Goal: Transaction & Acquisition: Obtain resource

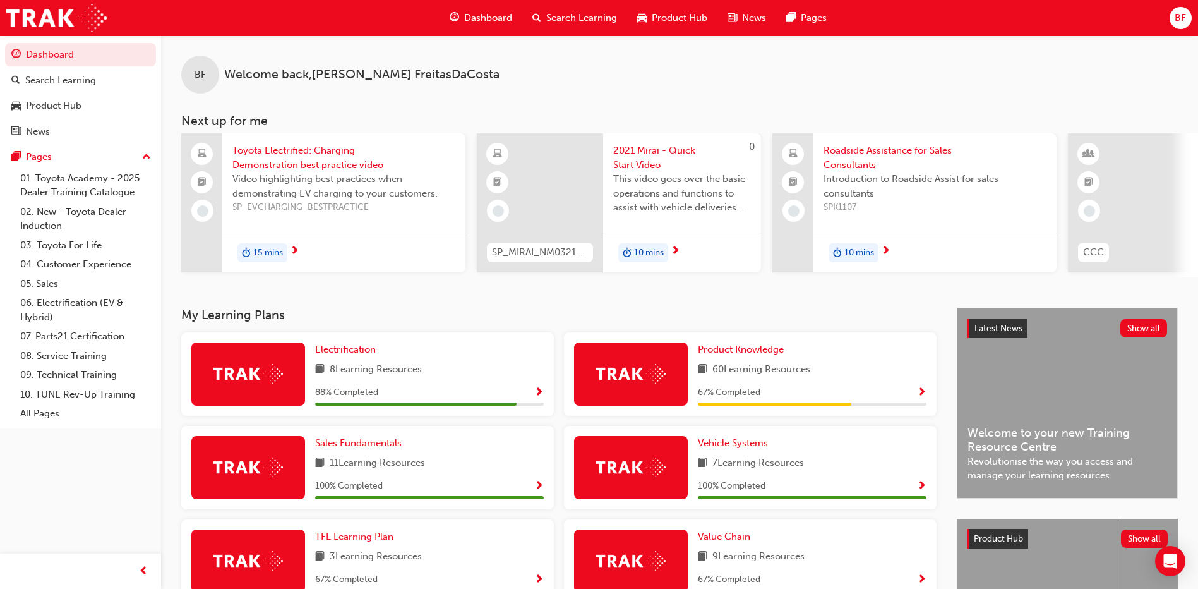
click at [679, 19] on span "Product Hub" at bounding box center [680, 18] width 56 height 15
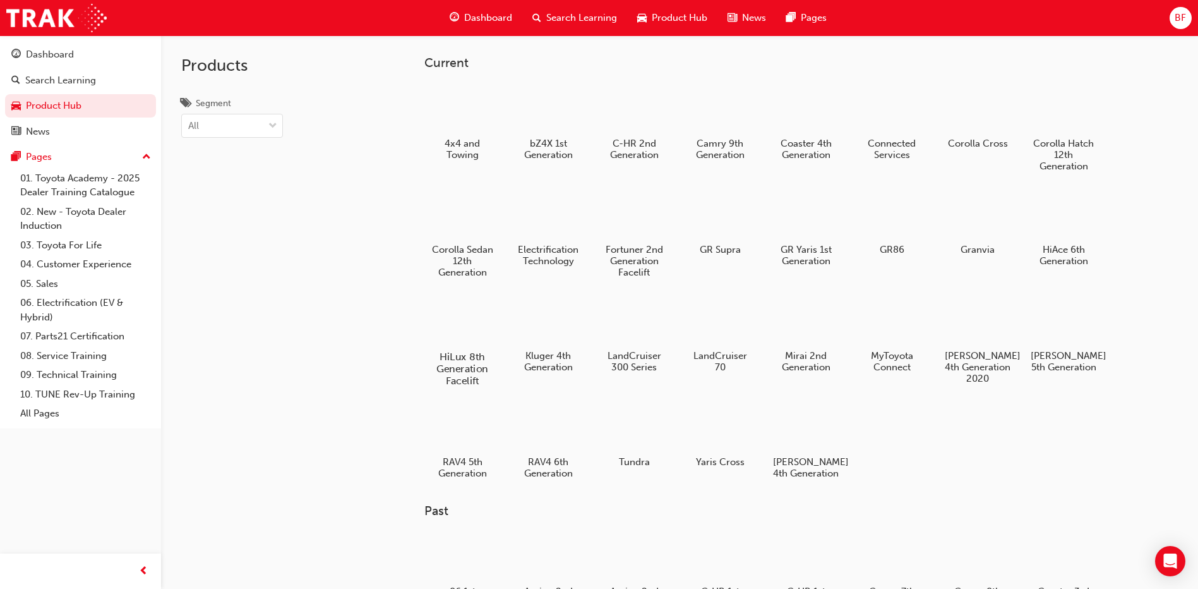
click at [464, 336] on div at bounding box center [463, 320] width 70 height 51
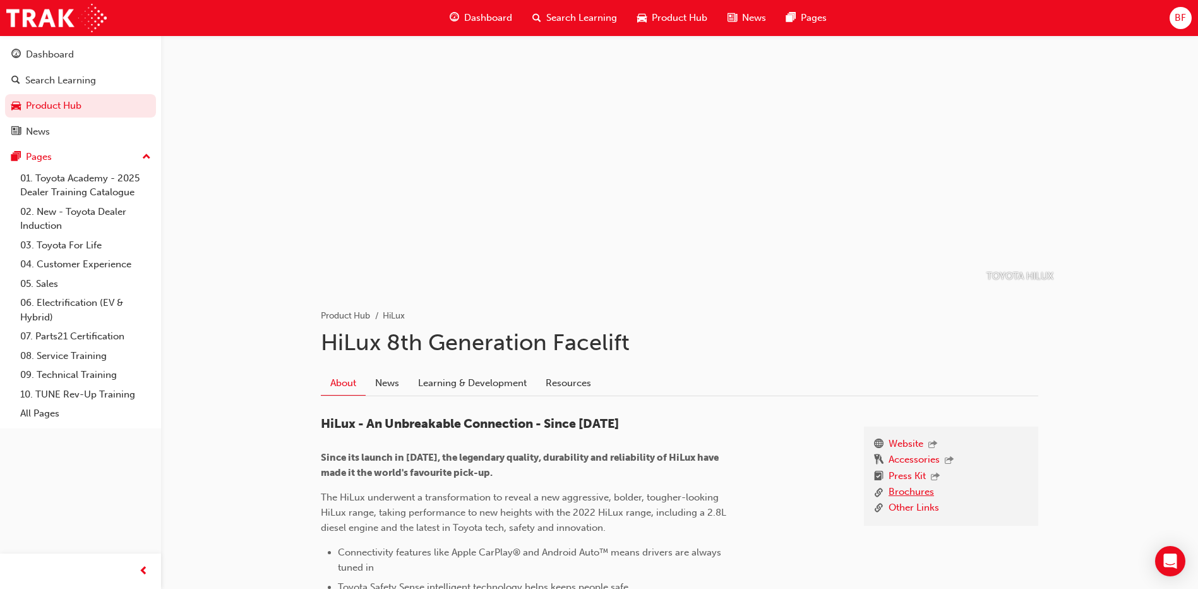
click at [911, 486] on link "Brochures" at bounding box center [911, 493] width 45 height 16
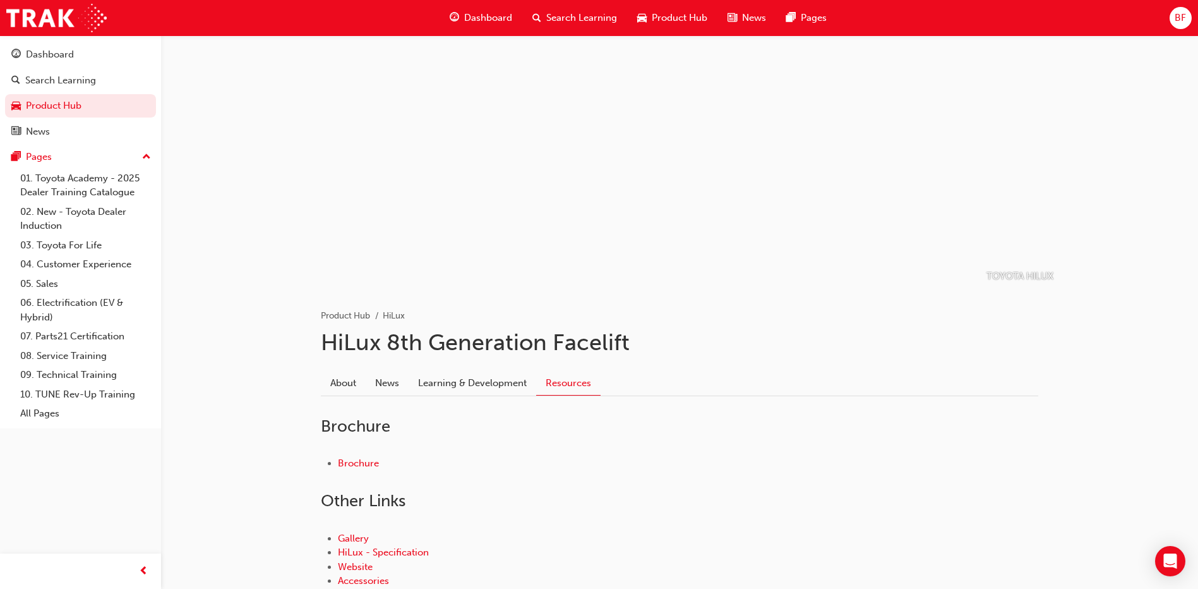
scroll to position [63, 0]
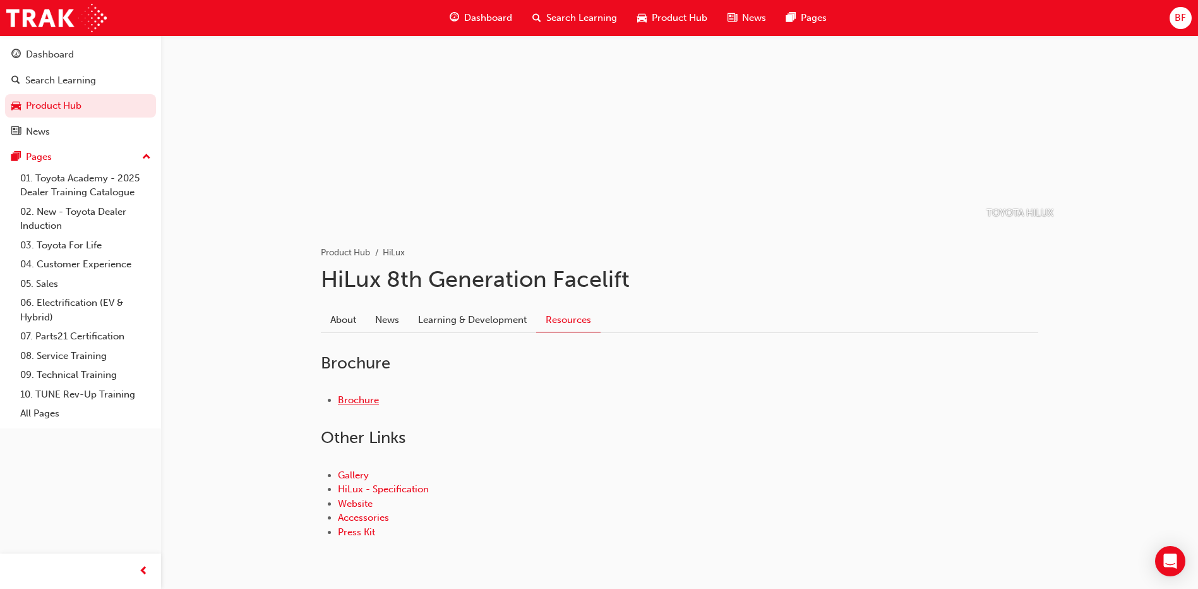
click at [354, 401] on link "Brochure" at bounding box center [358, 399] width 41 height 11
